Goal: Task Accomplishment & Management: Use online tool/utility

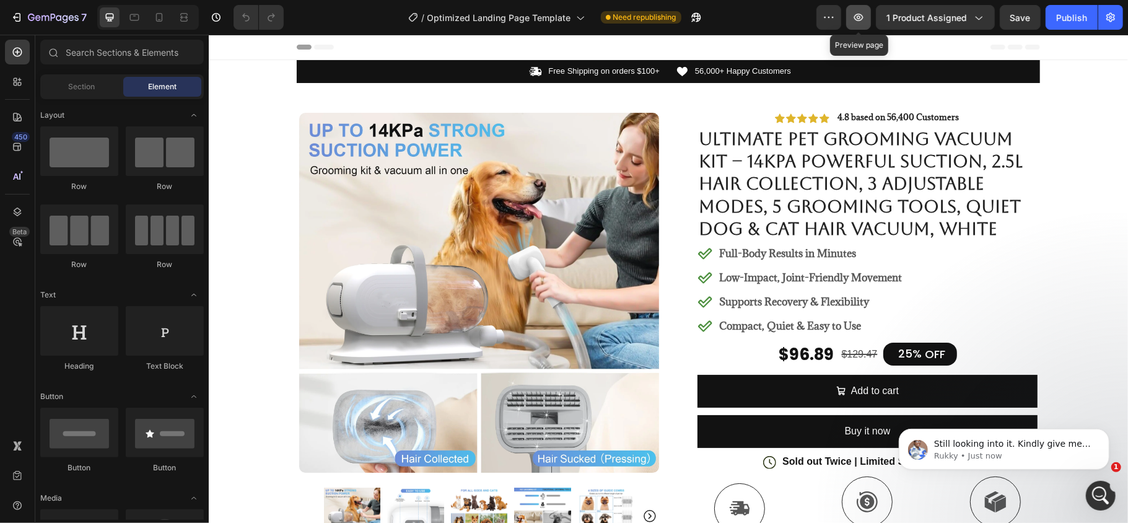
click at [859, 15] on icon "button" at bounding box center [858, 17] width 9 height 7
click at [958, 8] on button "1 product assigned" at bounding box center [935, 17] width 119 height 25
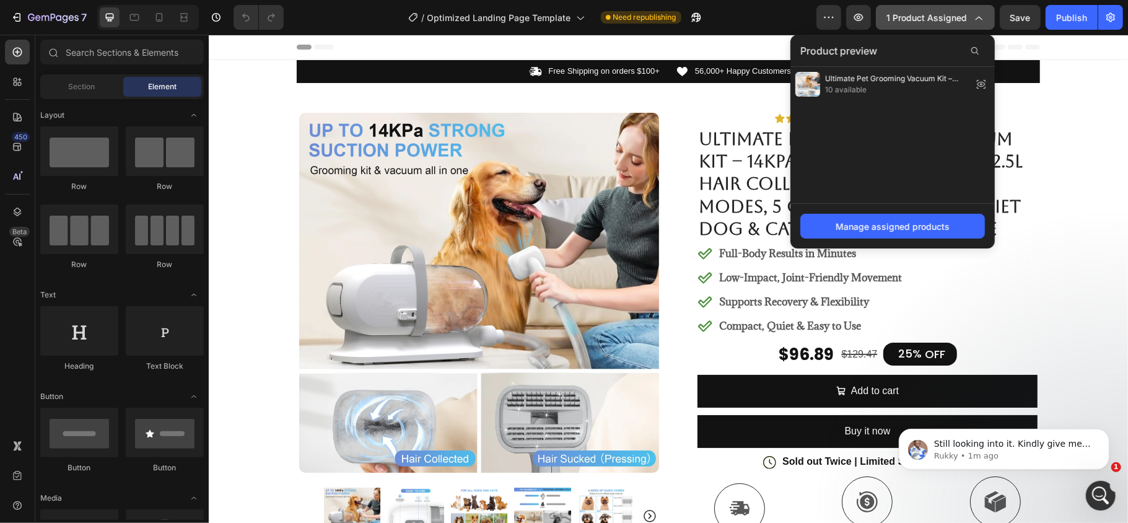
click at [980, 14] on icon "button" at bounding box center [978, 17] width 12 height 12
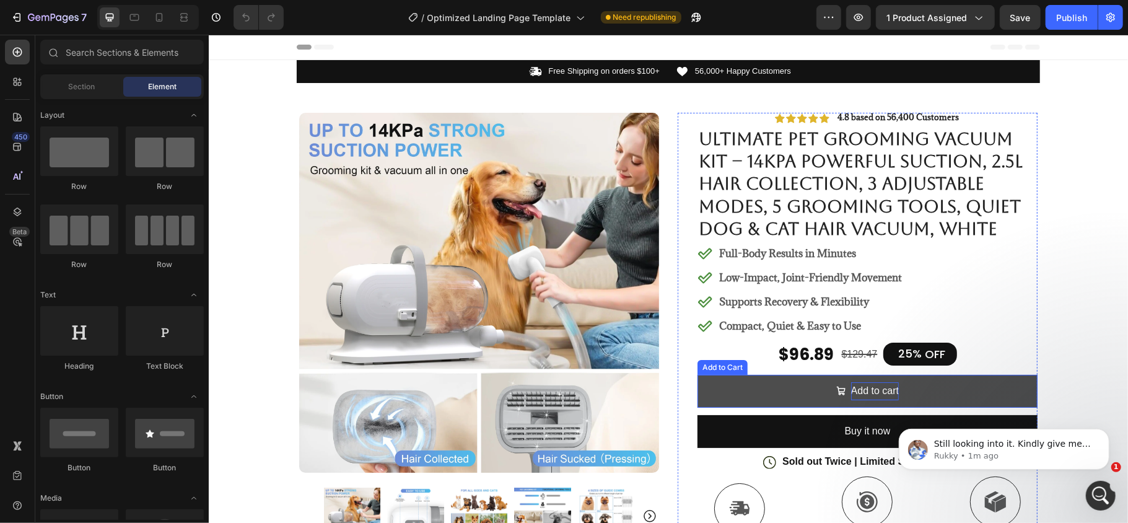
click at [851, 389] on div "Add to cart" at bounding box center [875, 391] width 48 height 18
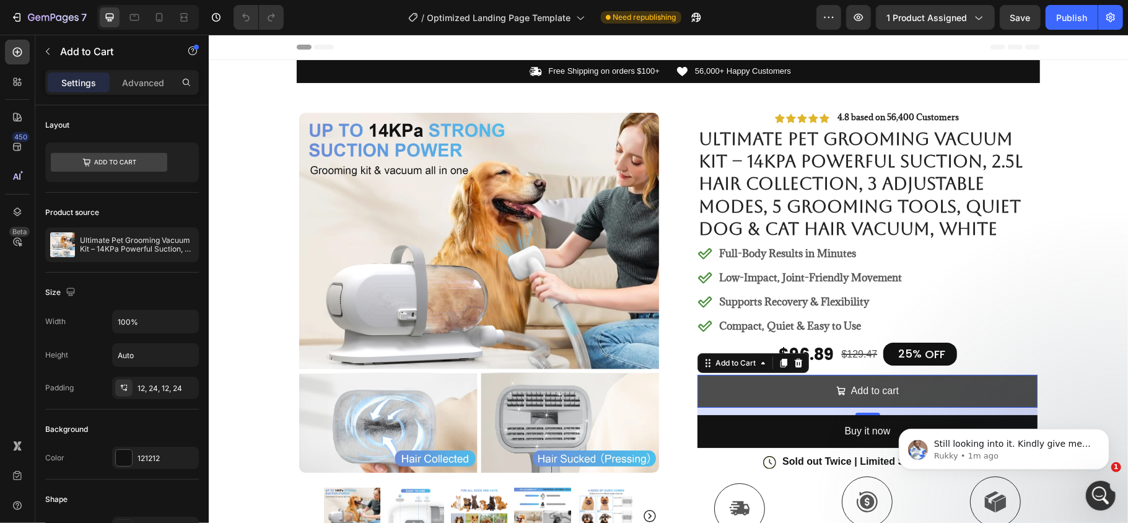
click at [746, 390] on button "Add to cart" at bounding box center [867, 390] width 340 height 33
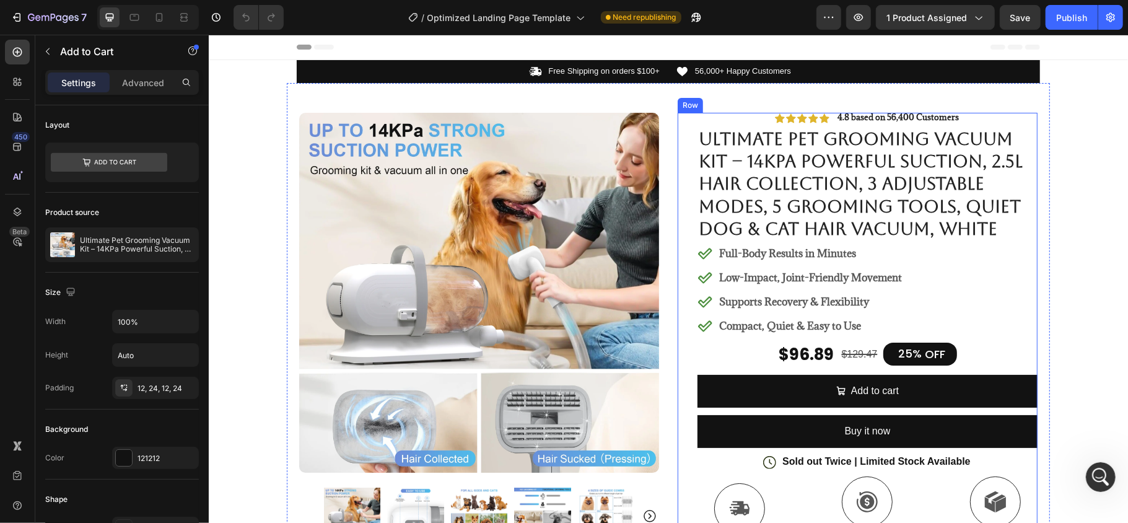
scroll to position [82, 0]
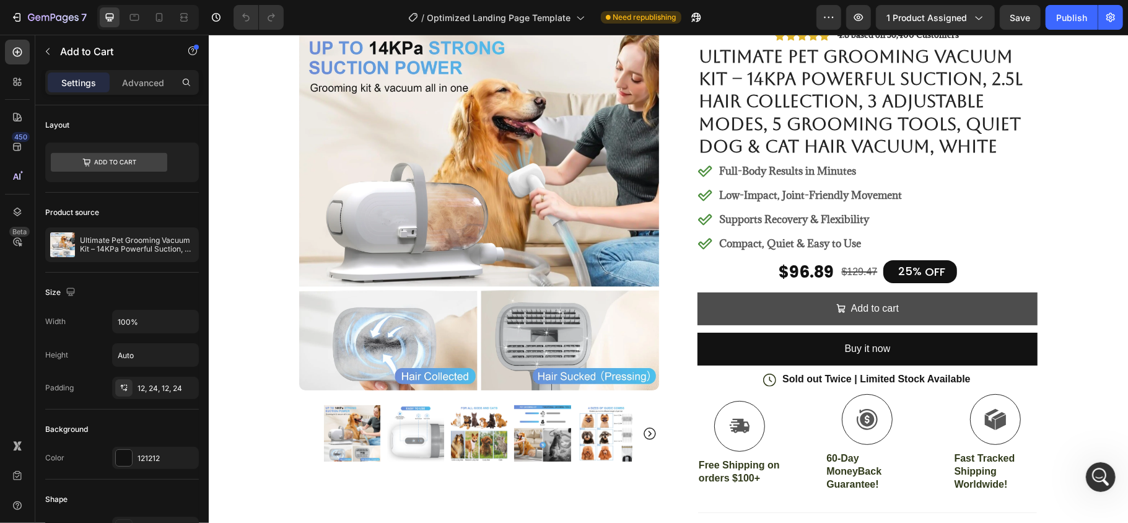
click at [779, 307] on button "Add to cart" at bounding box center [867, 308] width 340 height 33
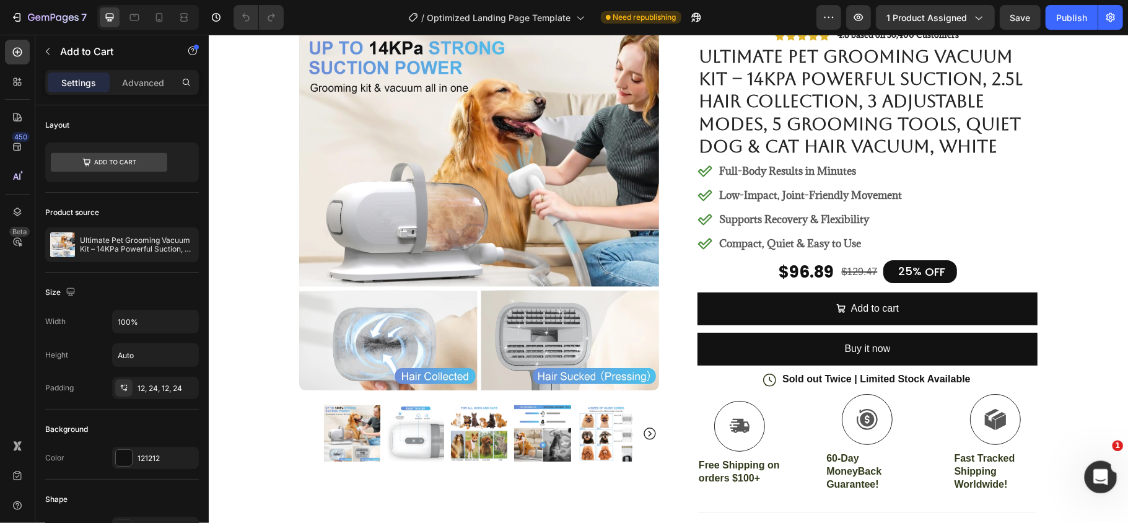
click at [1096, 478] on icon "Open Intercom Messenger" at bounding box center [1099, 475] width 20 height 20
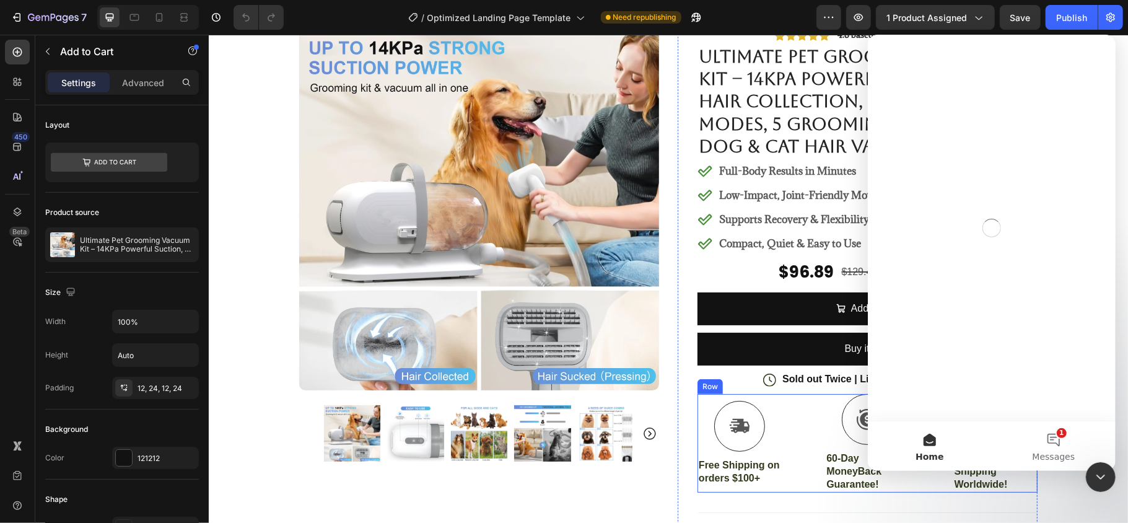
scroll to position [0, 0]
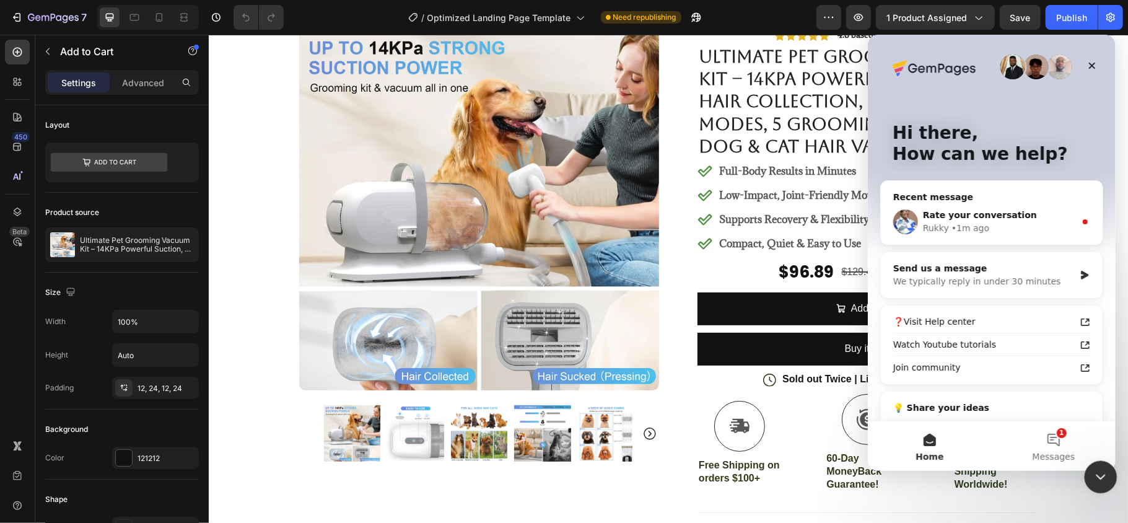
click at [1099, 484] on div "Close Intercom Messenger" at bounding box center [1099, 475] width 30 height 30
